Goal: Task Accomplishment & Management: Use online tool/utility

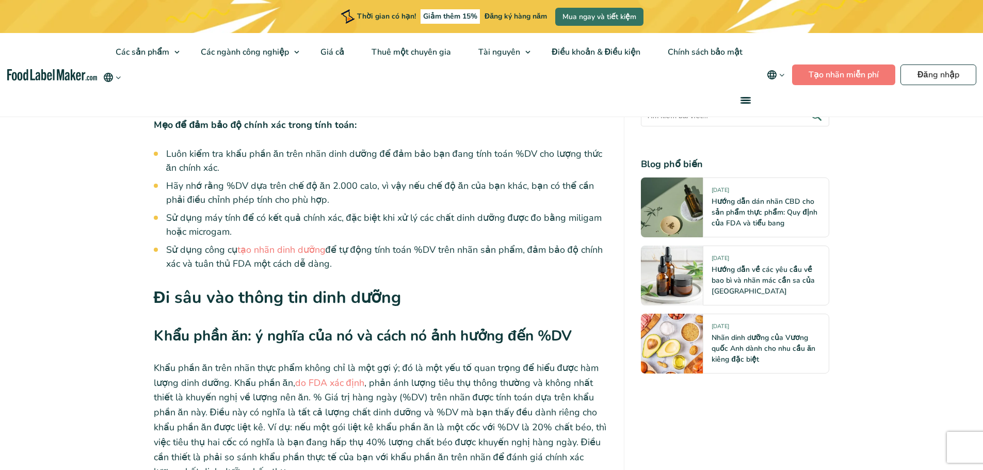
scroll to position [3677, 0]
click at [297, 246] on font "tạo nhãn dinh dưỡng" at bounding box center [281, 249] width 88 height 12
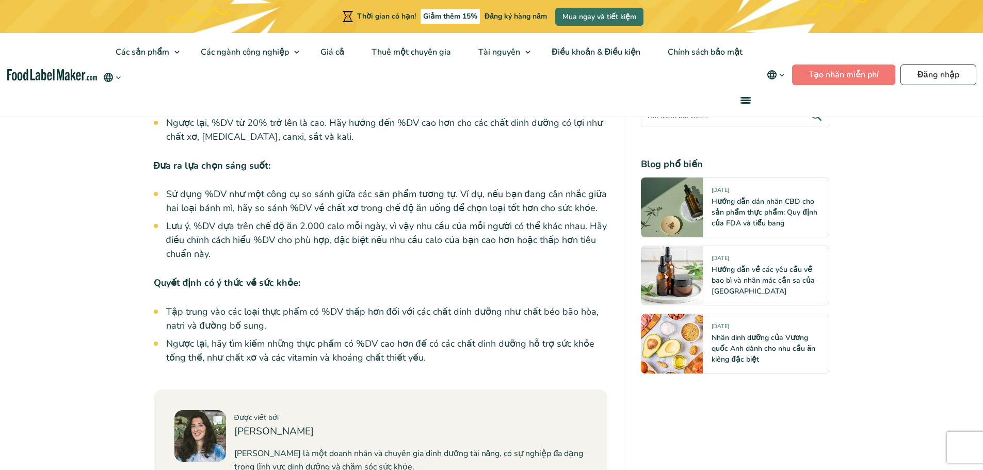
scroll to position [4967, 0]
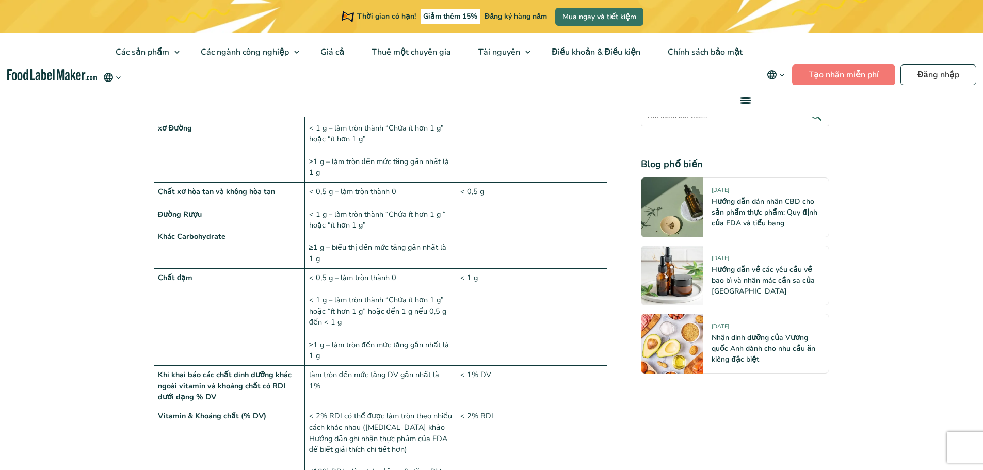
scroll to position [1240, 0]
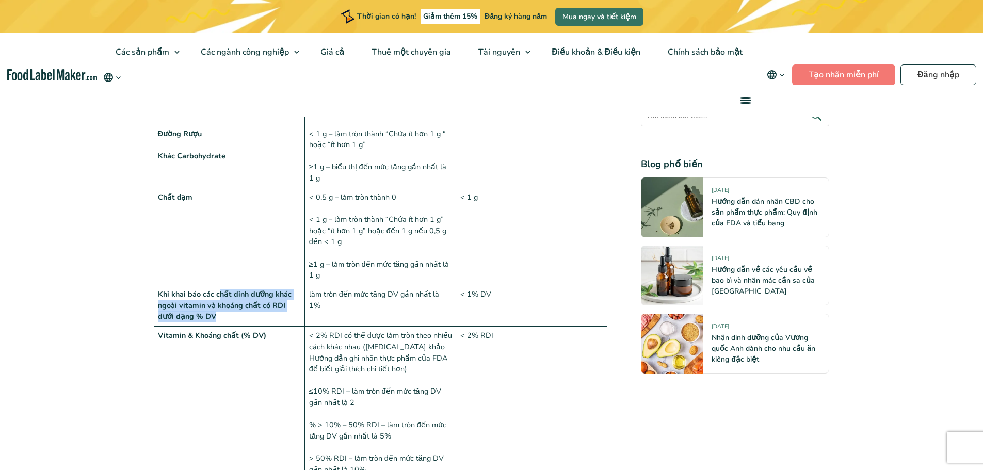
drag, startPoint x: 220, startPoint y: 296, endPoint x: 255, endPoint y: 312, distance: 39.3
click at [255, 312] on td "Khi khai báo các chất dinh dưỡng khác ngoài vitamin và khoáng chất có RDI dưới …" at bounding box center [229, 305] width 151 height 41
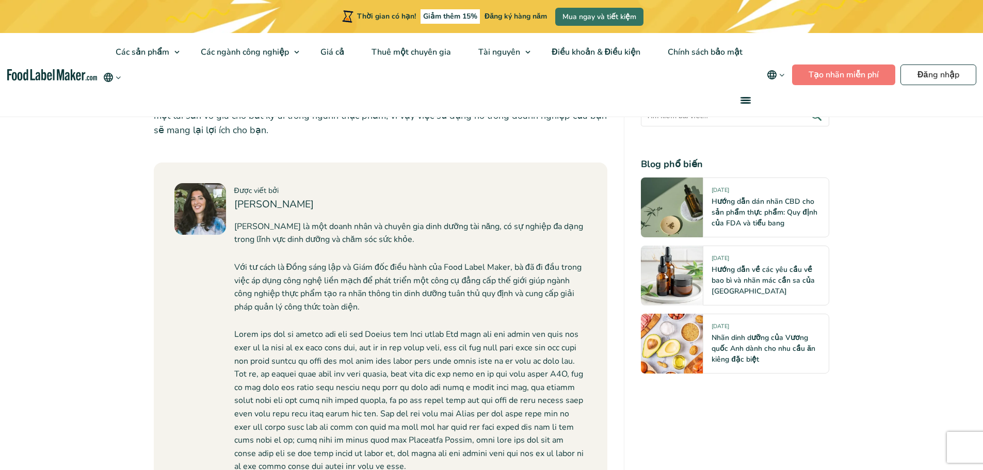
scroll to position [4233, 0]
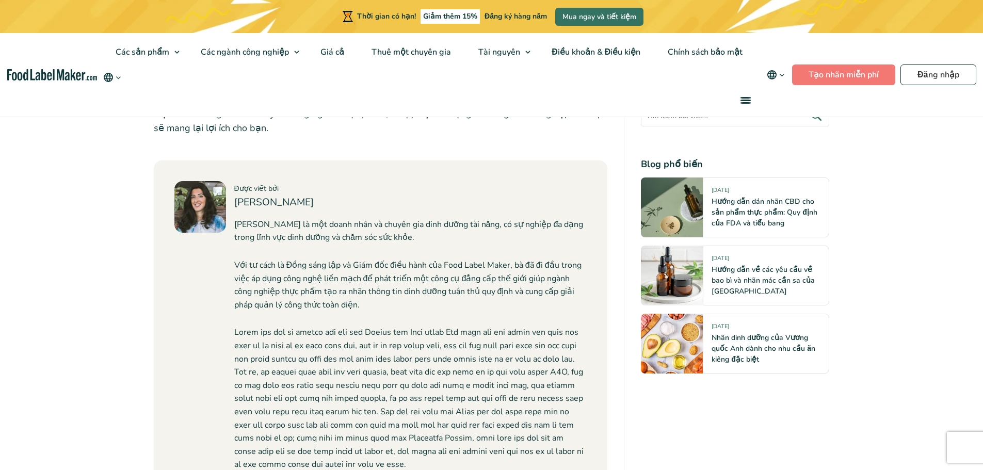
click at [403, 160] on div "Được viết bởi Maria Abi Hanna Maria Abi Hanna là một doanh nhân và chuyên gia d…" at bounding box center [381, 337] width 454 height 354
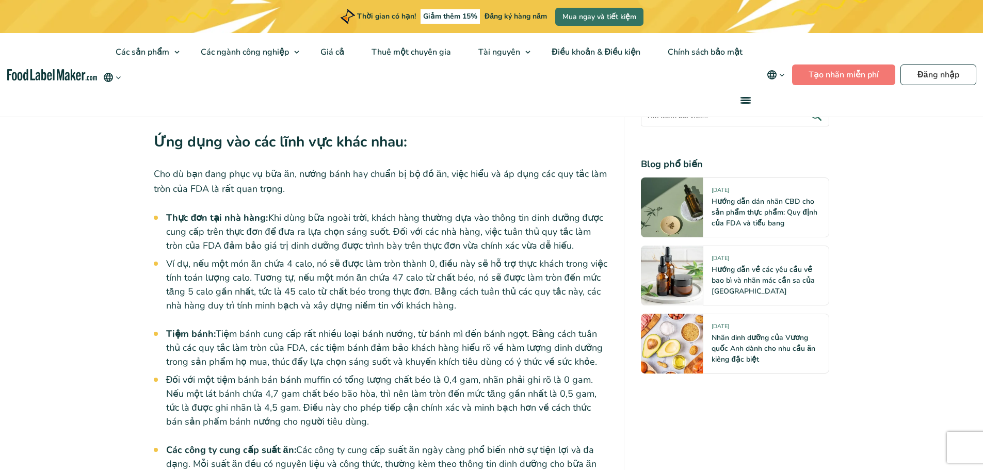
scroll to position [2994, 0]
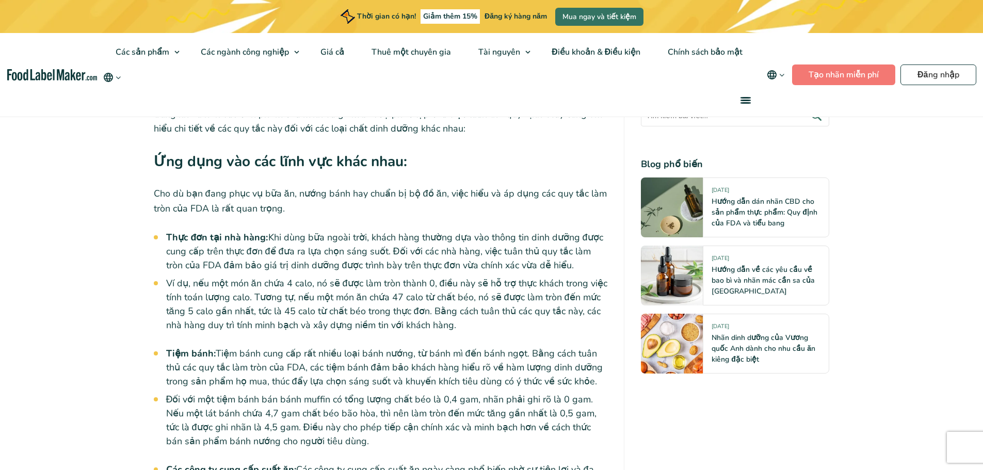
drag, startPoint x: 428, startPoint y: 263, endPoint x: 419, endPoint y: 276, distance: 15.9
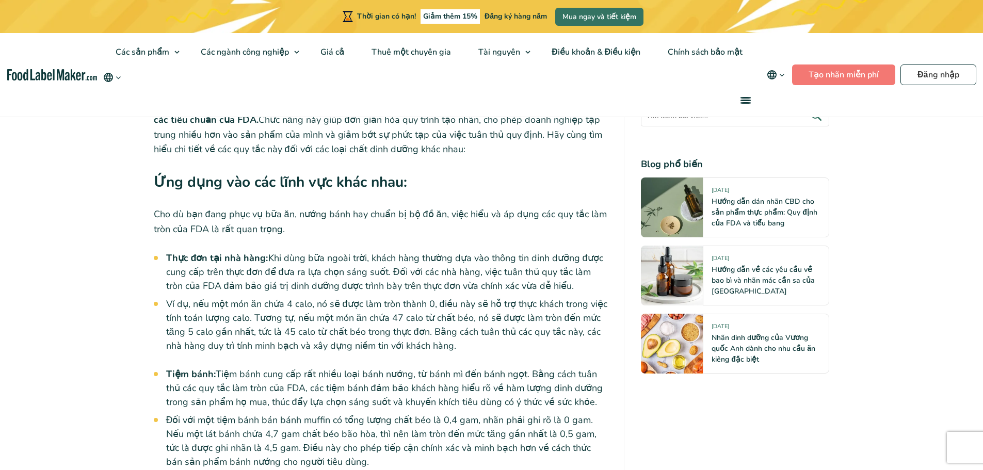
scroll to position [2943, 0]
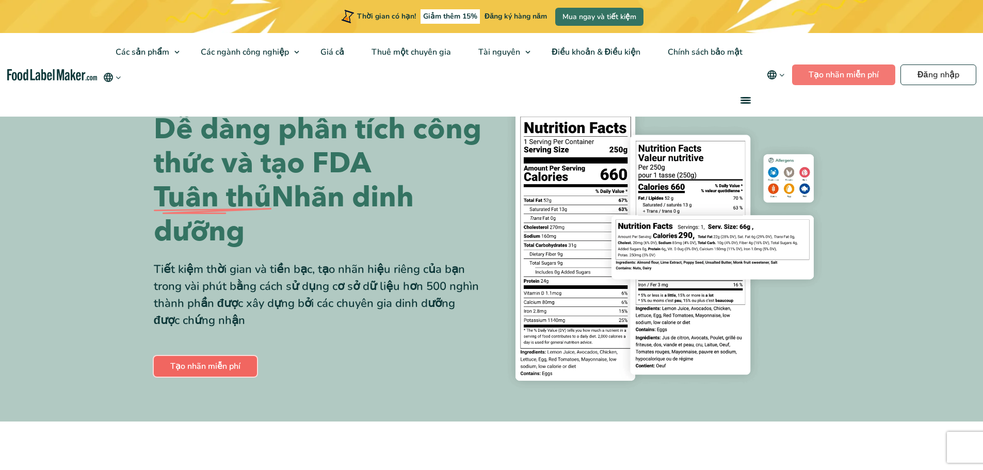
click at [210, 368] on font "Tạo nhãn miễn phí" at bounding box center [205, 366] width 70 height 11
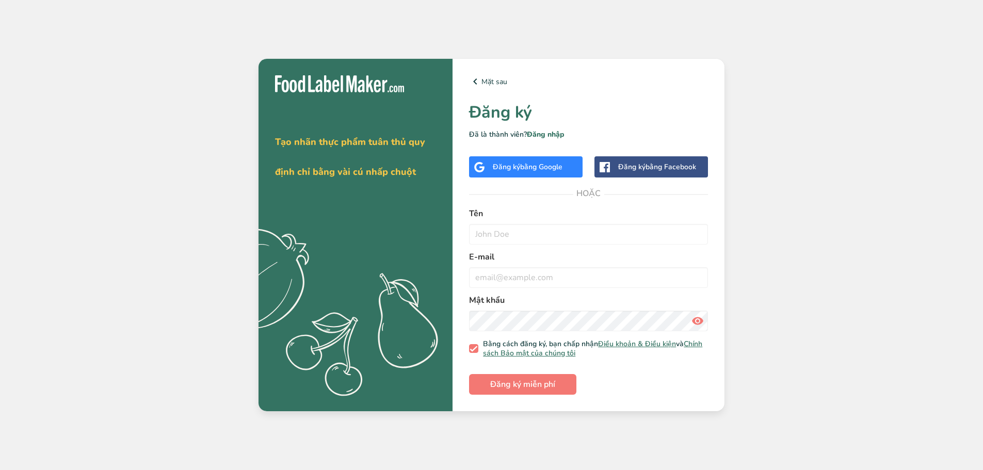
click at [535, 168] on font "bằng Google" at bounding box center [541, 167] width 42 height 10
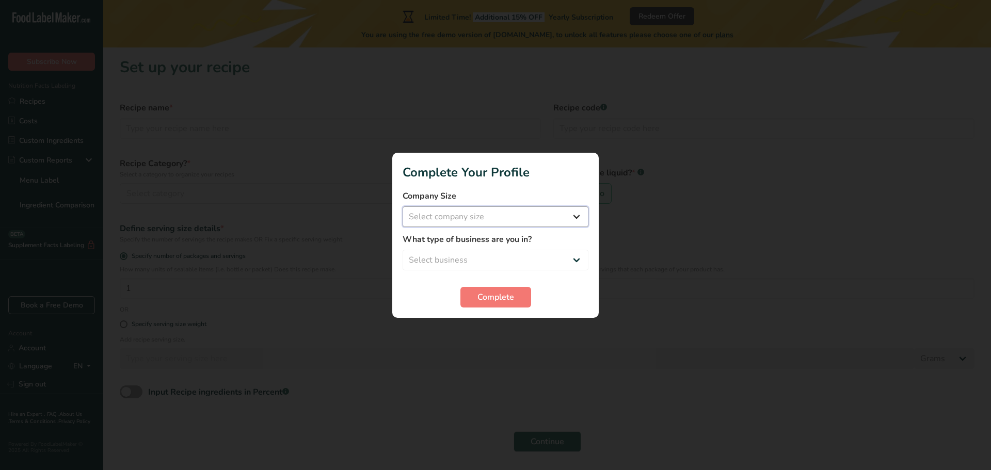
click at [494, 207] on select "Select company size Fewer than 10 Employees 10 to 50 Employees 51 to 500 Employ…" at bounding box center [496, 216] width 186 height 21
drag, startPoint x: 696, startPoint y: 254, endPoint x: 680, endPoint y: 252, distance: 16.1
click at [696, 254] on div at bounding box center [495, 235] width 991 height 470
click at [512, 205] on div "Company Size Select company size Fewer than 10 Employees 10 to 50 Employees 51 …" at bounding box center [496, 208] width 186 height 37
click at [510, 222] on select "Select company size Fewer than 10 Employees 10 to 50 Employees 51 to 500 Employ…" at bounding box center [496, 216] width 186 height 21
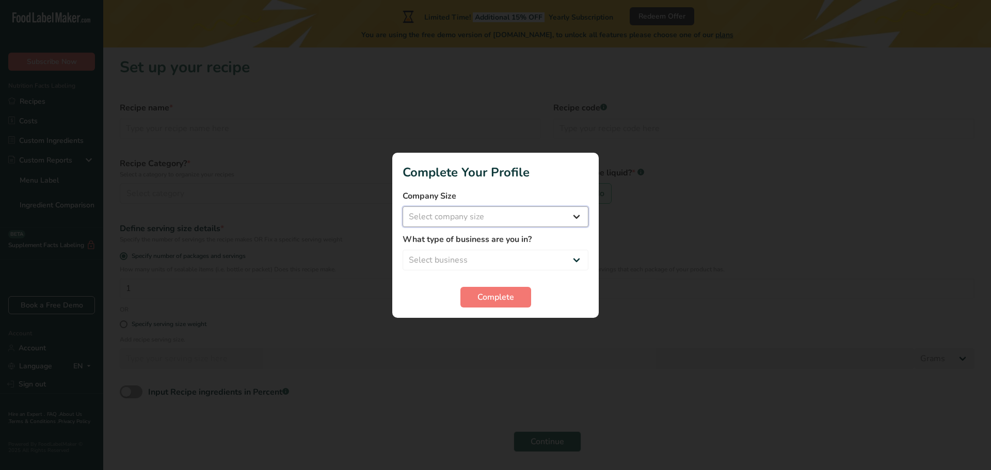
select select "1"
click at [403, 206] on select "Select company size Fewer than 10 Employees 10 to 50 Employees 51 to 500 Employ…" at bounding box center [496, 216] width 186 height 21
click at [469, 253] on select "Select business Packaged Food Manufacturer Restaurant & Cafe Bakery Meal Plans …" at bounding box center [496, 260] width 186 height 21
select select "1"
click at [403, 250] on select "Select business Packaged Food Manufacturer Restaurant & Cafe Bakery Meal Plans …" at bounding box center [496, 260] width 186 height 21
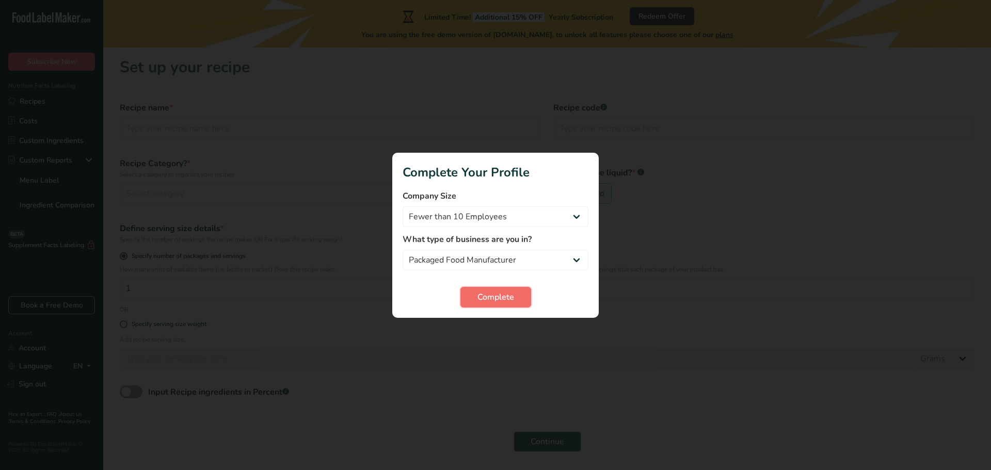
click at [484, 298] on span "Complete" at bounding box center [495, 297] width 37 height 12
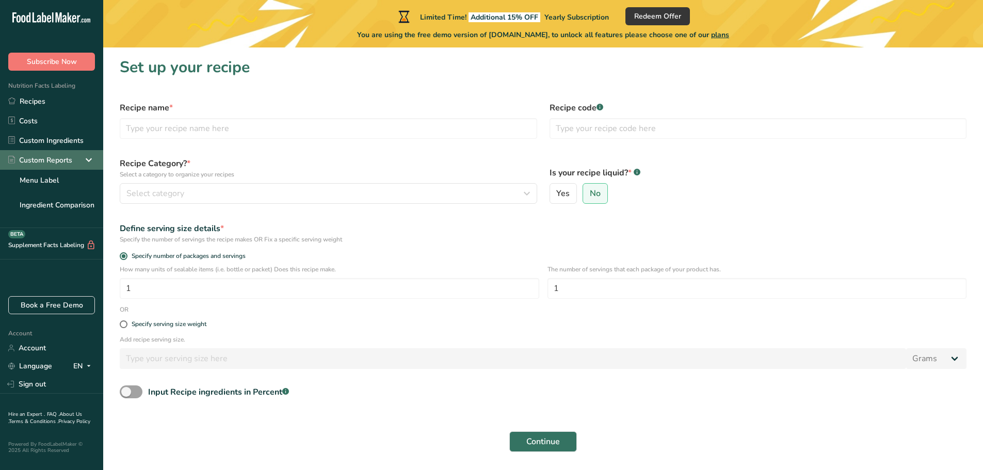
click at [61, 160] on div "Custom Reports" at bounding box center [40, 160] width 64 height 11
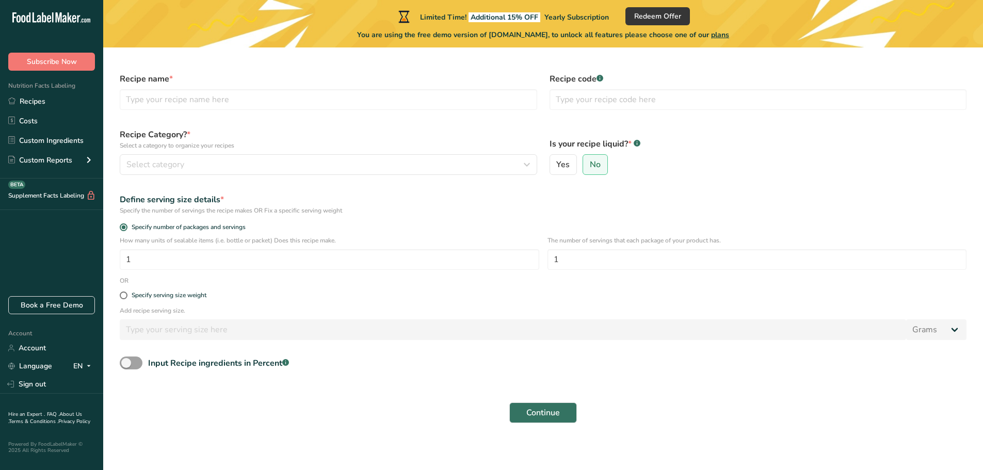
scroll to position [31, 0]
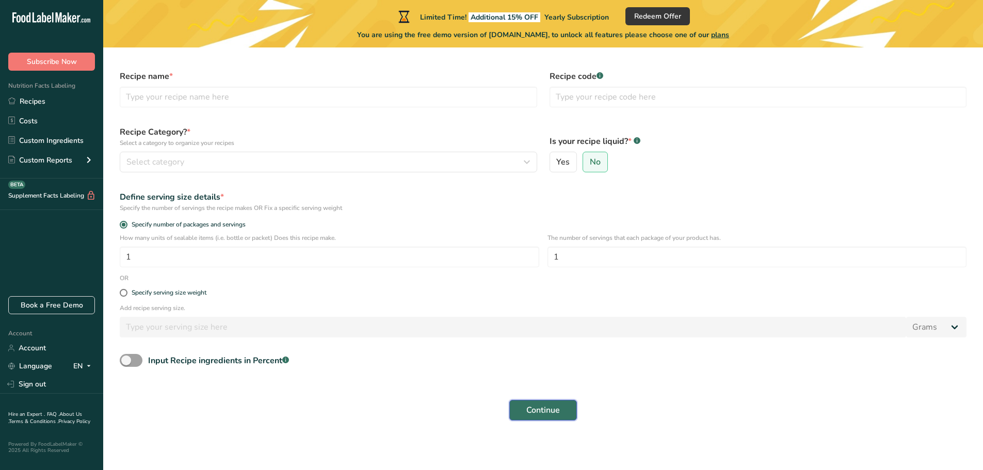
click at [550, 403] on button "Continue" at bounding box center [543, 410] width 68 height 21
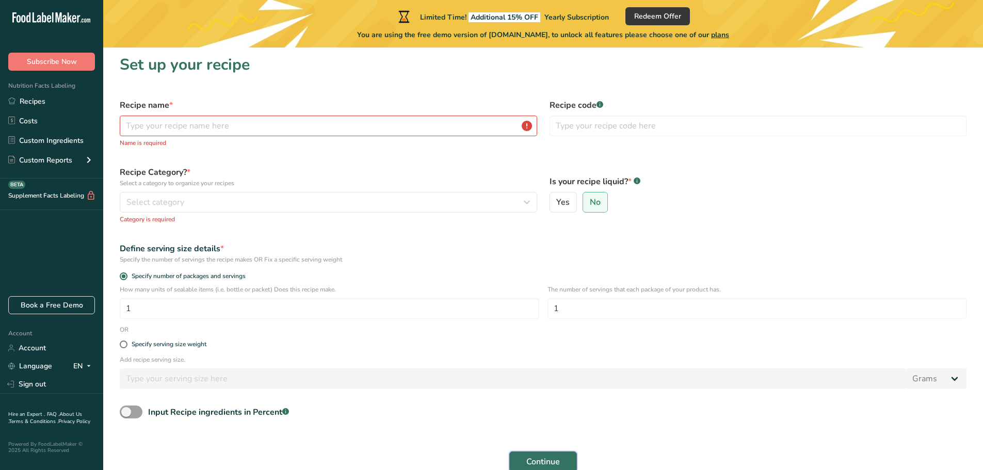
scroll to position [0, 0]
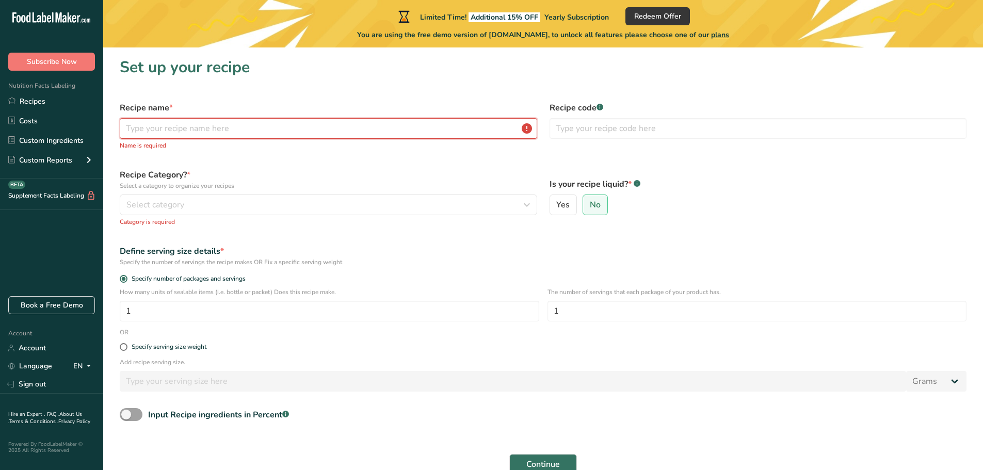
click at [237, 132] on input "text" at bounding box center [328, 128] width 417 height 21
click at [228, 201] on div "Select category" at bounding box center [325, 205] width 398 height 12
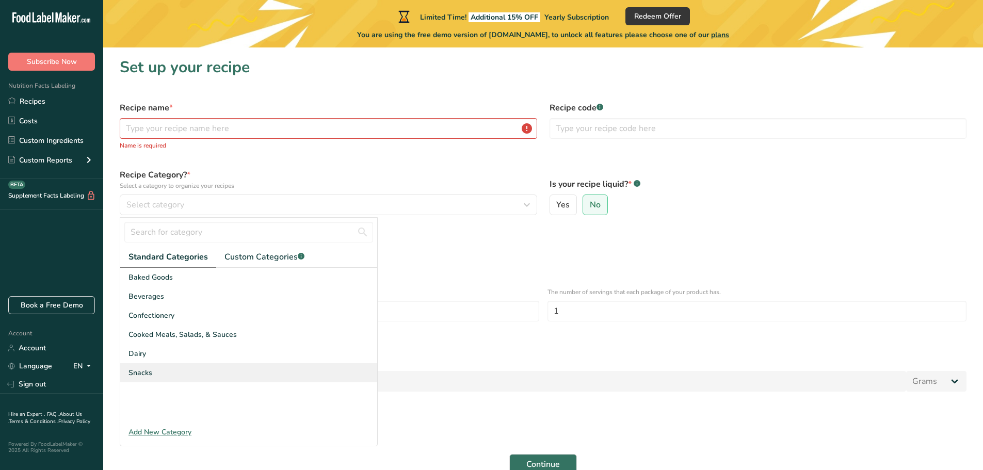
click at [166, 377] on div "Snacks" at bounding box center [248, 372] width 257 height 19
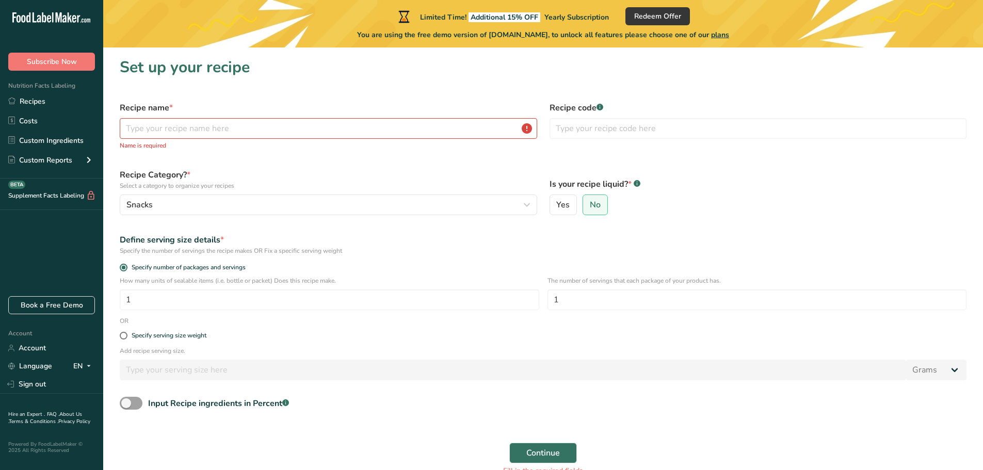
click at [216, 143] on p "Name is required" at bounding box center [328, 145] width 417 height 9
click at [213, 135] on input "text" at bounding box center [328, 128] width 417 height 21
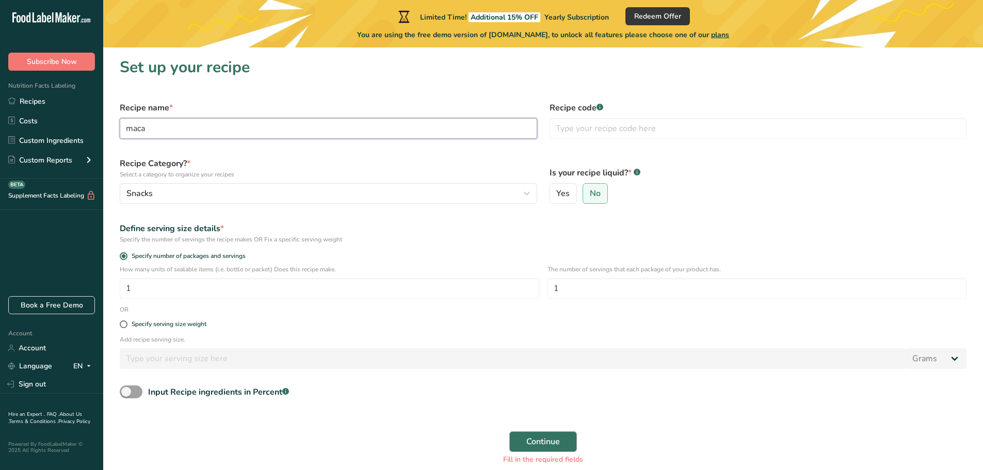
type input "maca"
click at [548, 437] on span "Continue" at bounding box center [543, 442] width 34 height 12
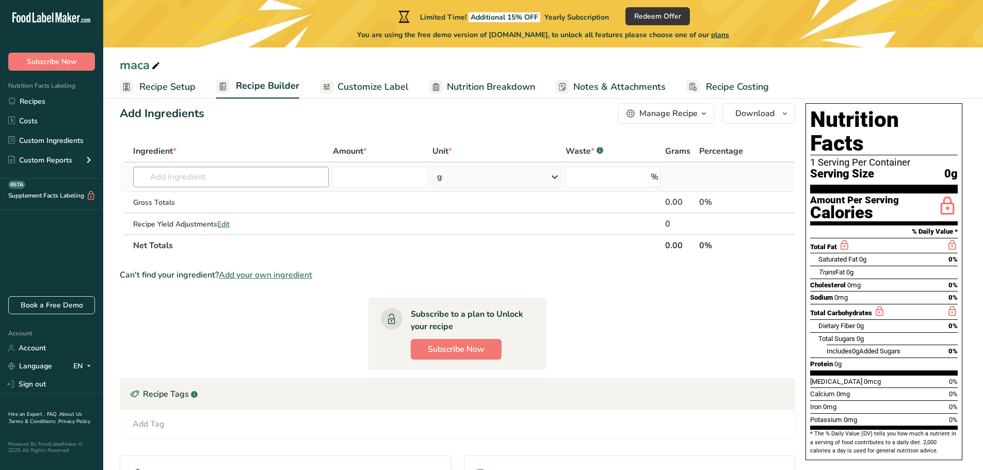
scroll to position [52, 0]
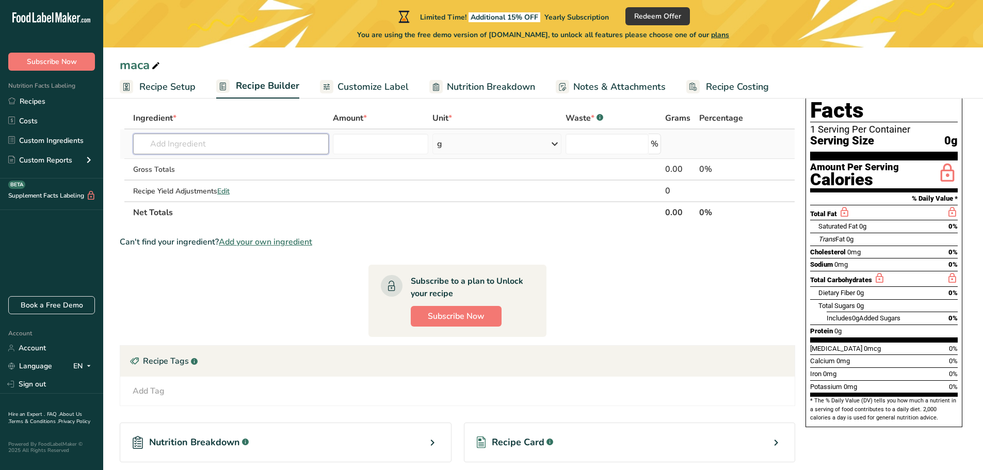
click at [215, 152] on input "text" at bounding box center [231, 144] width 196 height 21
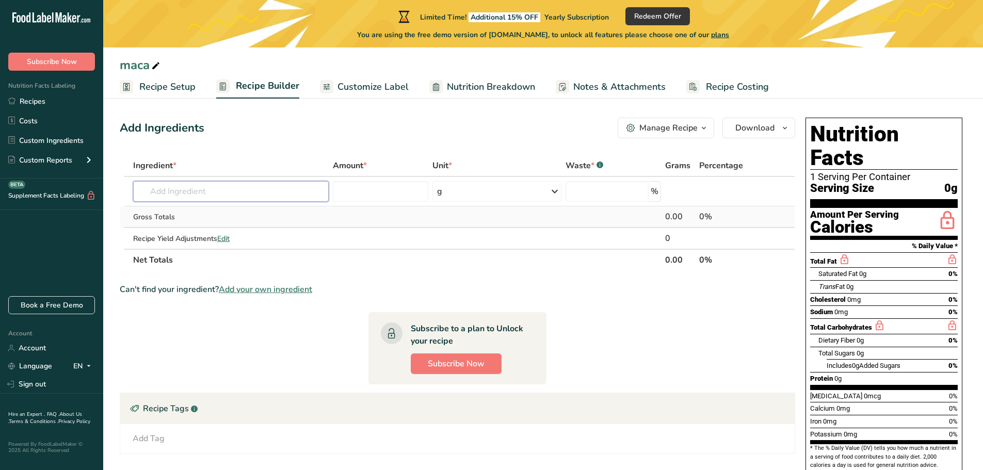
scroll to position [0, 0]
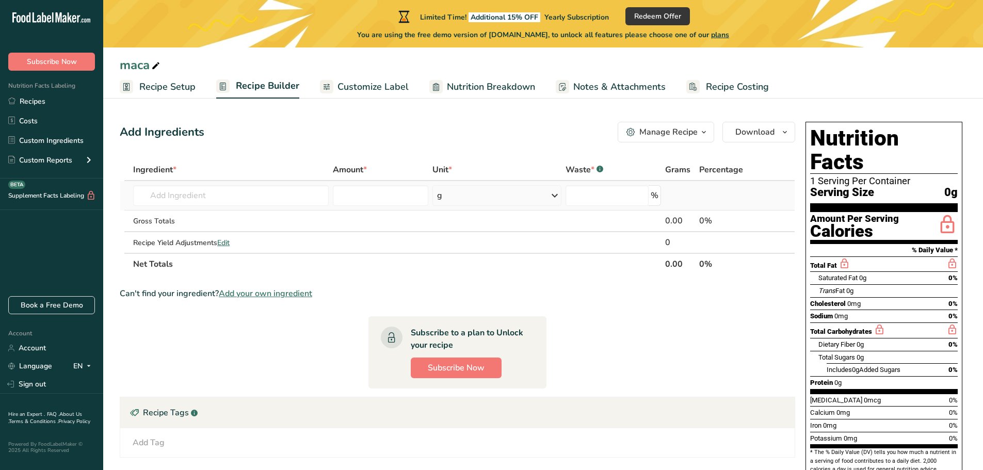
click at [533, 204] on div "g" at bounding box center [496, 195] width 128 height 21
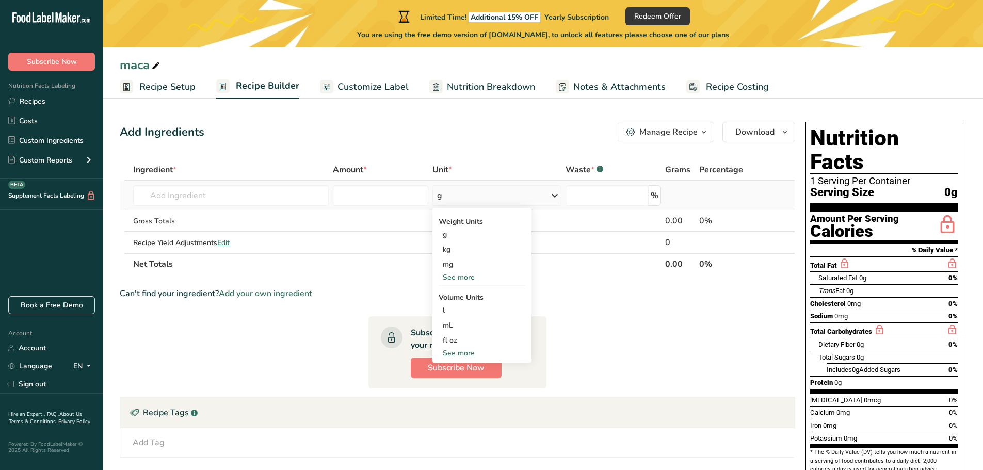
click at [533, 204] on div "g" at bounding box center [496, 195] width 128 height 21
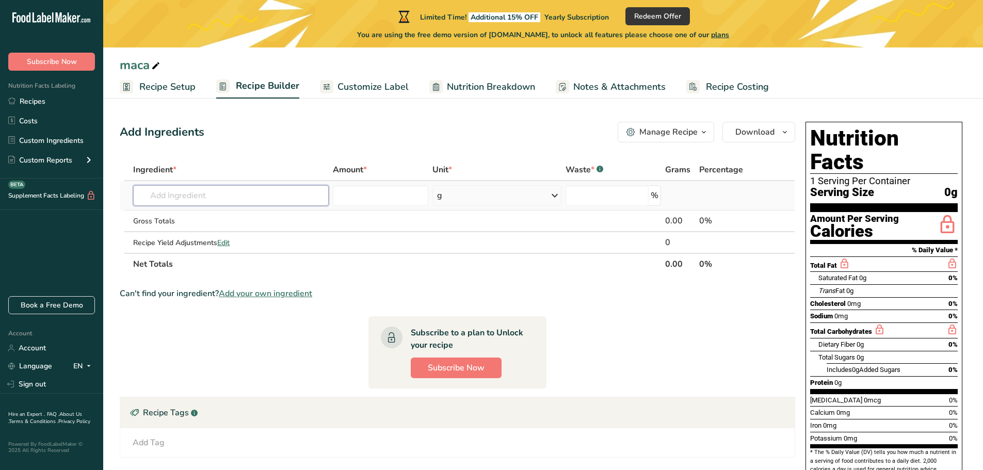
click at [282, 201] on input "text" at bounding box center [231, 195] width 196 height 21
click at [225, 198] on input "text" at bounding box center [231, 195] width 196 height 21
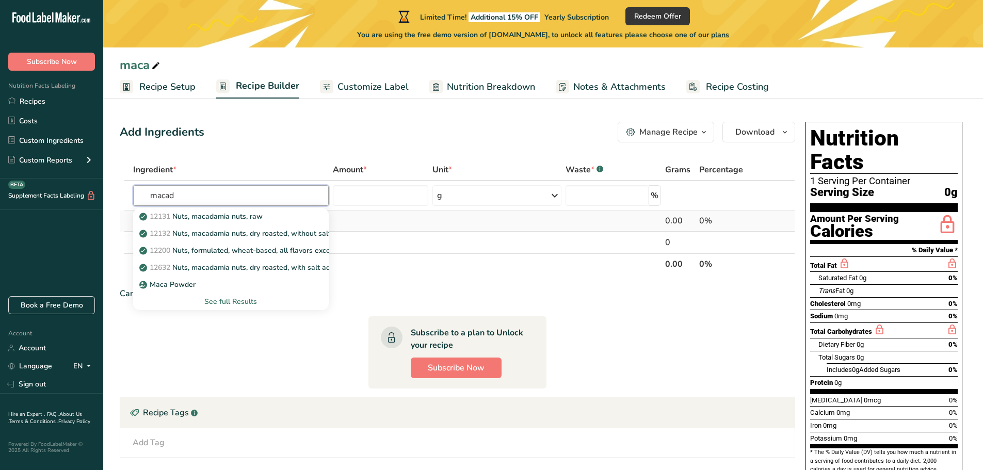
type input "macad"
click at [252, 215] on p "12131 Nuts, macadamia nuts, raw" at bounding box center [201, 216] width 121 height 11
type input "Nuts, macadamia nuts, raw"
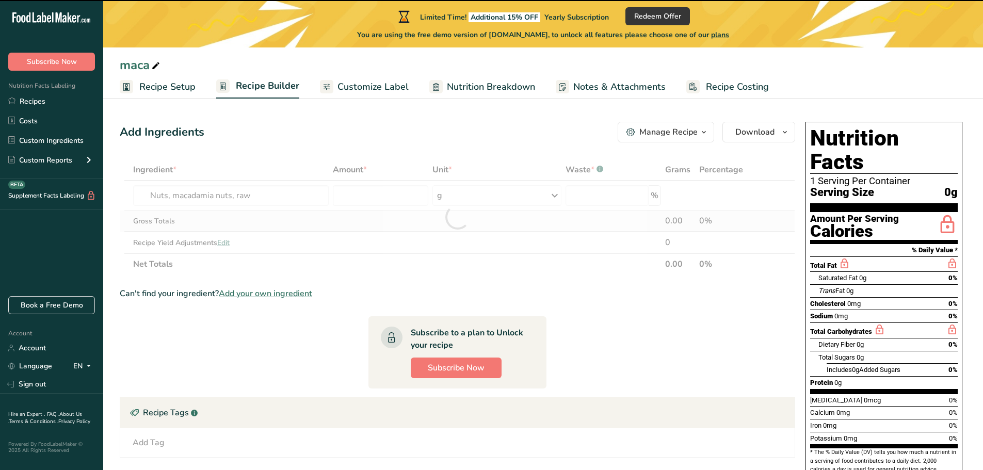
type input "0"
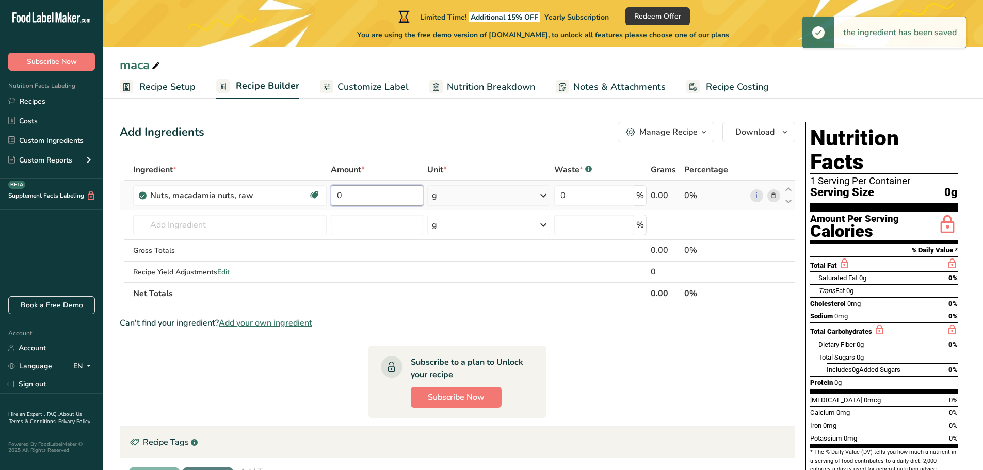
drag, startPoint x: 371, startPoint y: 200, endPoint x: 300, endPoint y: 209, distance: 71.8
click at [300, 209] on tr "Nuts, macadamia nuts, raw Source of Antioxidants Dairy free Gluten free Vegan V…" at bounding box center [457, 195] width 674 height 29
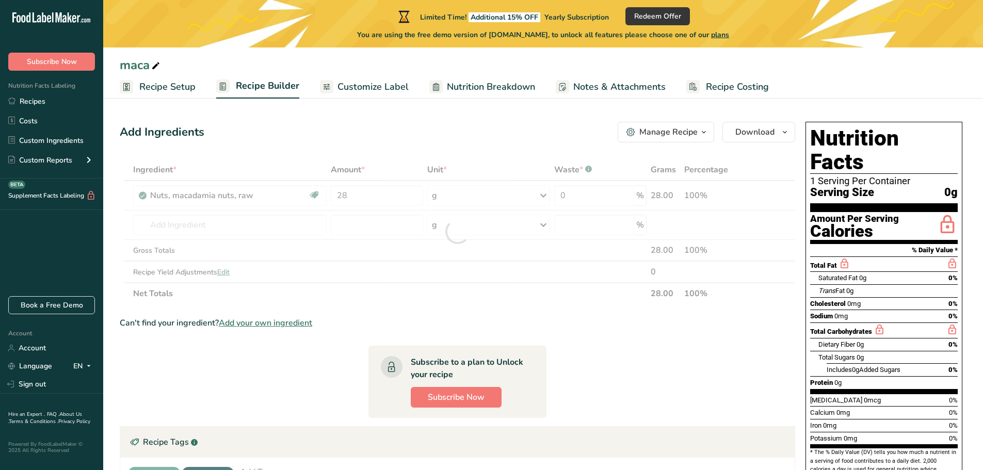
click at [668, 372] on section "Ingredient * Amount * Unit * Waste * .a-a{fill:#347362;}.b-a{fill:#fff;} Grams …" at bounding box center [458, 402] width 676 height 486
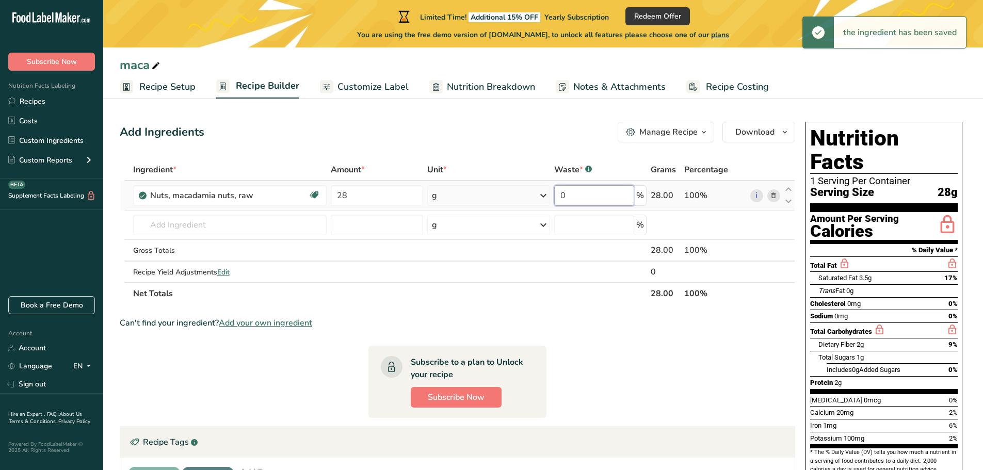
click at [587, 189] on input "0" at bounding box center [594, 195] width 80 height 21
drag, startPoint x: 591, startPoint y: 194, endPoint x: 575, endPoint y: 193, distance: 16.5
click at [575, 193] on input "0" at bounding box center [594, 195] width 80 height 21
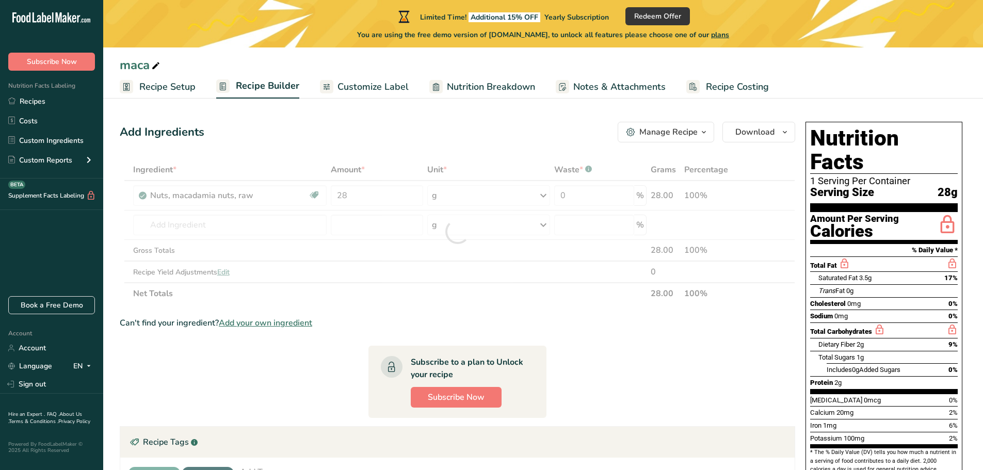
drag, startPoint x: 622, startPoint y: 392, endPoint x: 599, endPoint y: 276, distance: 118.9
click at [622, 390] on section "Ingredient * Amount * Unit * Waste * .a-a{fill:#347362;}.b-a{fill:#fff;} Grams …" at bounding box center [458, 402] width 676 height 486
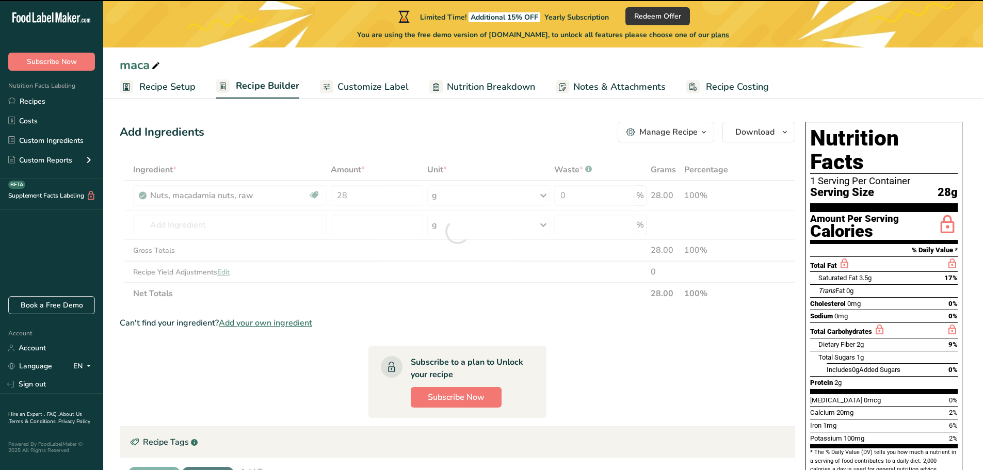
click at [582, 196] on div at bounding box center [458, 232] width 676 height 146
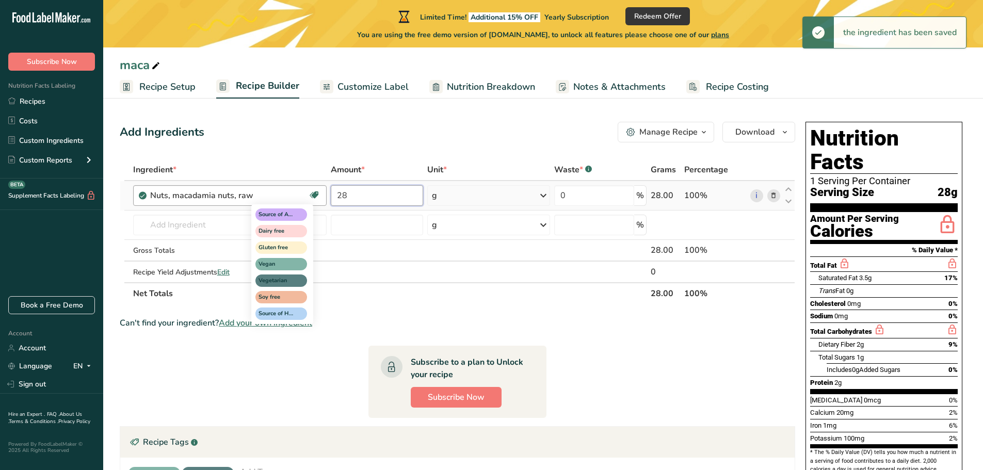
drag, startPoint x: 335, startPoint y: 198, endPoint x: 319, endPoint y: 202, distance: 16.5
click at [319, 202] on tr "Nuts, macadamia nuts, raw Source of Antioxidants Dairy free Gluten free Vegan V…" at bounding box center [457, 195] width 674 height 29
type input "1"
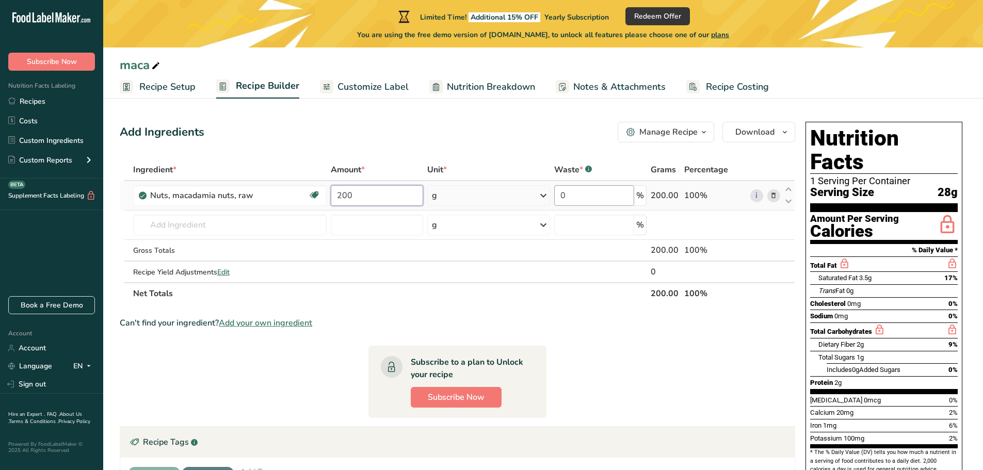
type input "200"
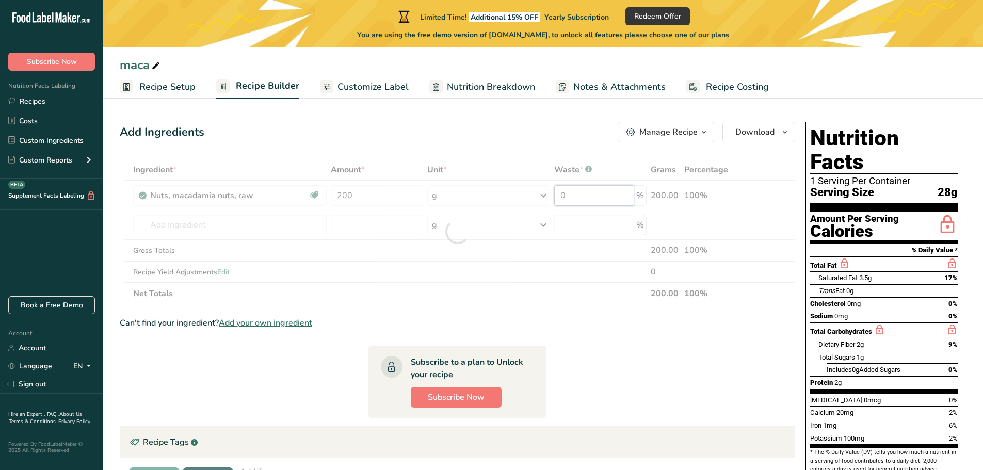
drag, startPoint x: 587, startPoint y: 201, endPoint x: 533, endPoint y: 200, distance: 54.2
click at [533, 200] on div "Ingredient * Amount * Unit * Waste * .a-a{fill:#347362;}.b-a{fill:#fff;} Grams …" at bounding box center [458, 232] width 676 height 146
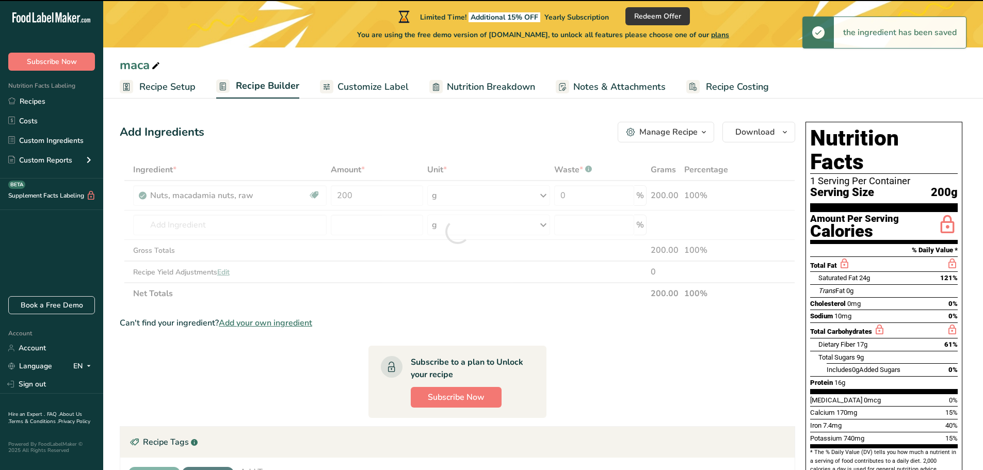
click at [735, 396] on section "Ingredient * Amount * Unit * Waste * .a-a{fill:#347362;}.b-a{fill:#fff;} Grams …" at bounding box center [458, 413] width 676 height 508
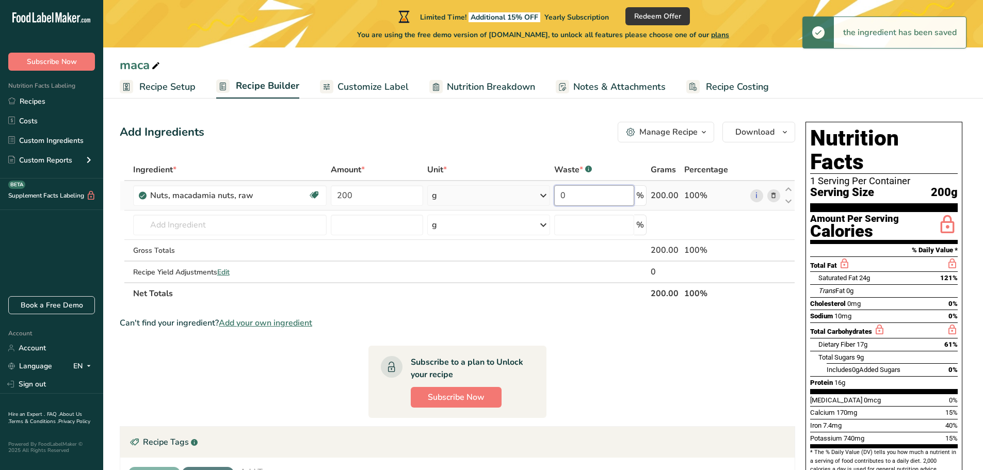
drag, startPoint x: 576, startPoint y: 194, endPoint x: 556, endPoint y: 198, distance: 21.1
click at [553, 194] on td "0 %" at bounding box center [600, 195] width 97 height 29
type input "57"
click at [653, 359] on section "Ingredient * Amount * Unit * Waste * .a-a{fill:#347362;}.b-a{fill:#fff;} Grams …" at bounding box center [458, 413] width 676 height 508
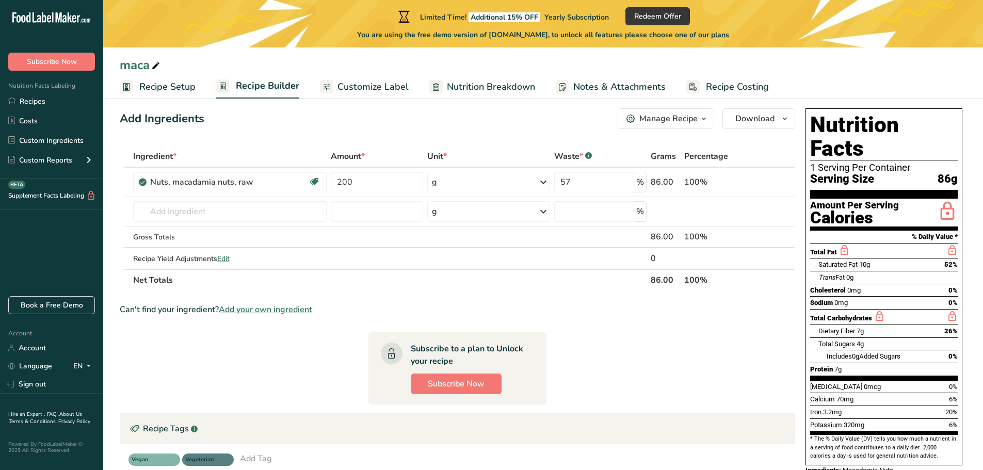
scroll to position [2, 0]
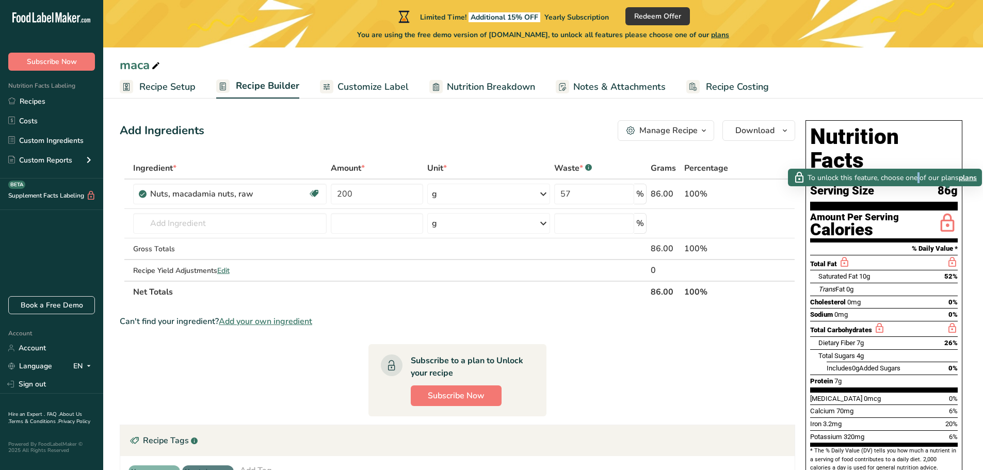
click at [883, 176] on span "To unlock this feature, choose one of our plans" at bounding box center [883, 177] width 151 height 11
click at [950, 212] on icon at bounding box center [947, 224] width 21 height 24
drag, startPoint x: 231, startPoint y: 88, endPoint x: 235, endPoint y: 98, distance: 11.1
